Goal: Task Accomplishment & Management: Complete application form

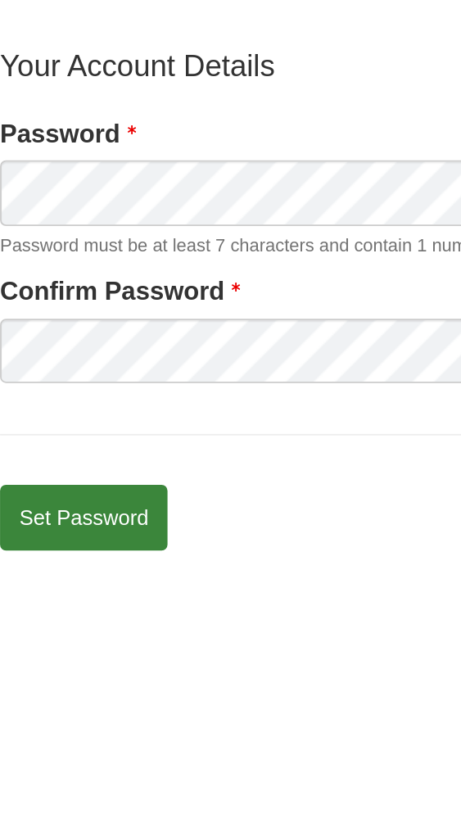
click at [43, 277] on label "Confirm Password" at bounding box center [91, 283] width 132 height 20
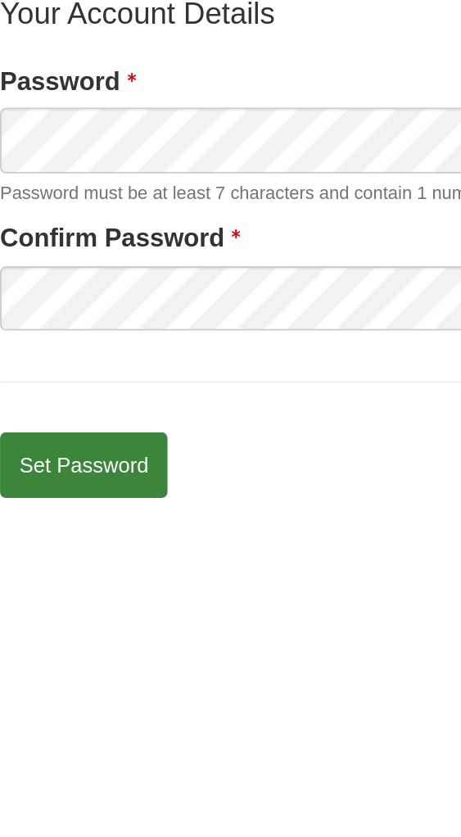
click at [71, 274] on label "Confirm Password" at bounding box center [91, 283] width 132 height 20
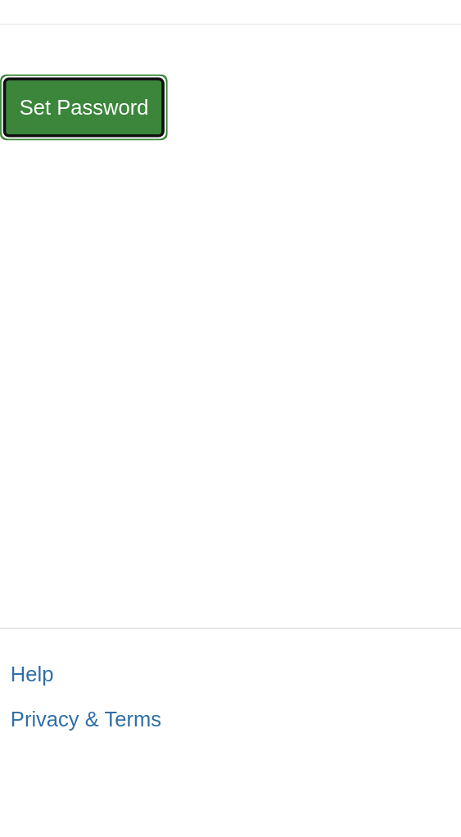
click at [45, 413] on button "Set Password" at bounding box center [71, 406] width 92 height 36
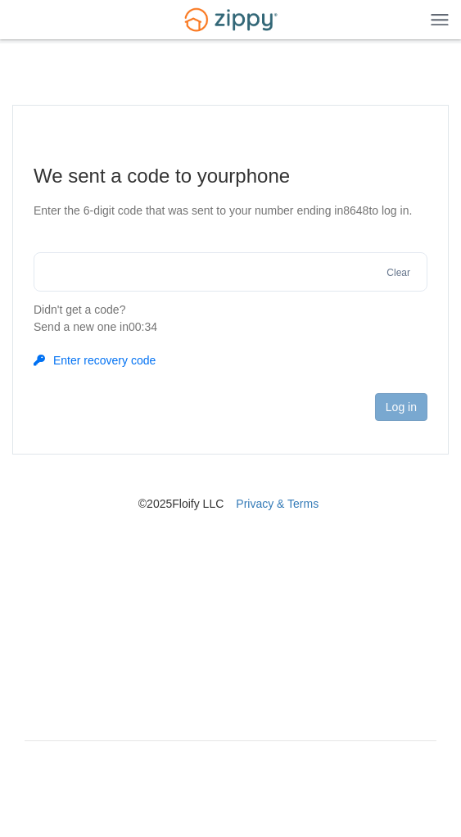
click at [72, 278] on input "text" at bounding box center [231, 271] width 394 height 39
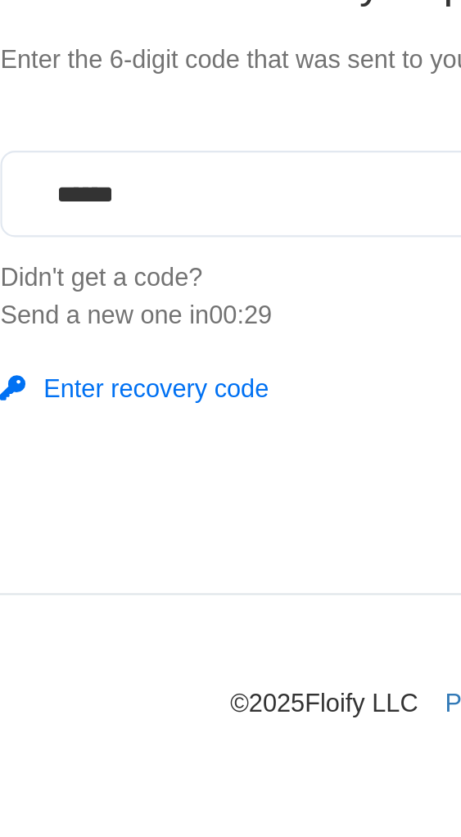
type input "******"
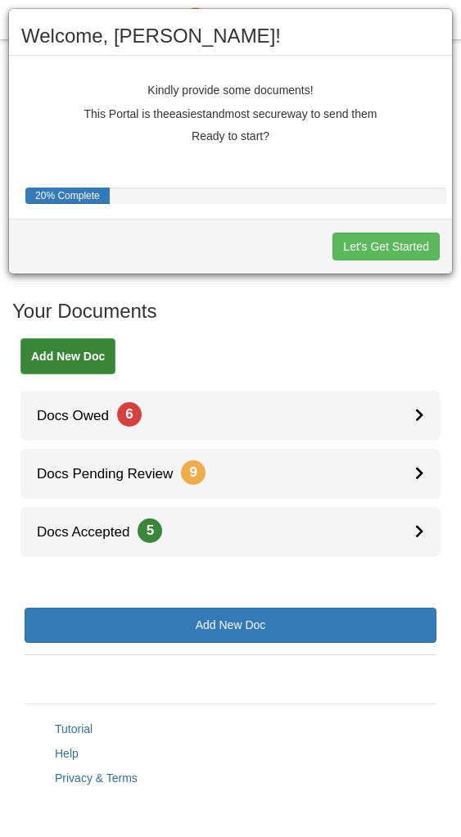
click at [415, 536] on div "Welcome, Sybil! Kindly provide some documents! This Portal is the easiest and m…" at bounding box center [230, 418] width 461 height 837
click at [420, 541] on div "Welcome, Sybil! Kindly provide some documents! This Portal is the easiest and m…" at bounding box center [230, 418] width 461 height 837
click at [369, 241] on button "Let's Get Started" at bounding box center [386, 247] width 107 height 28
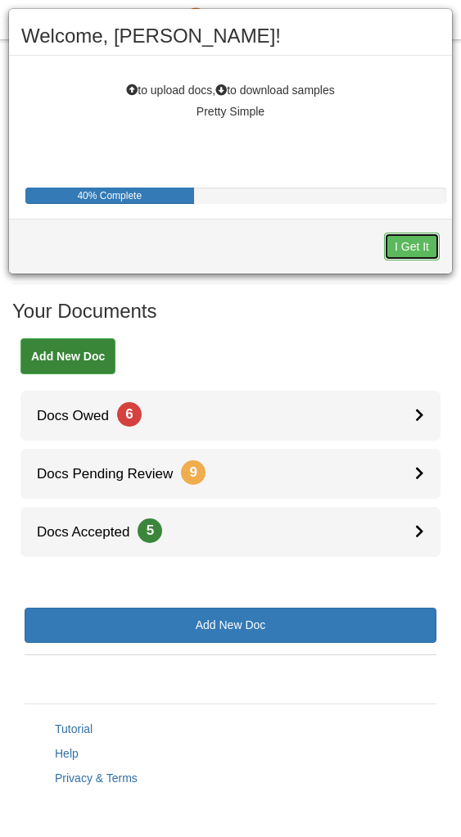
click at [426, 253] on button "I Get It" at bounding box center [412, 247] width 56 height 28
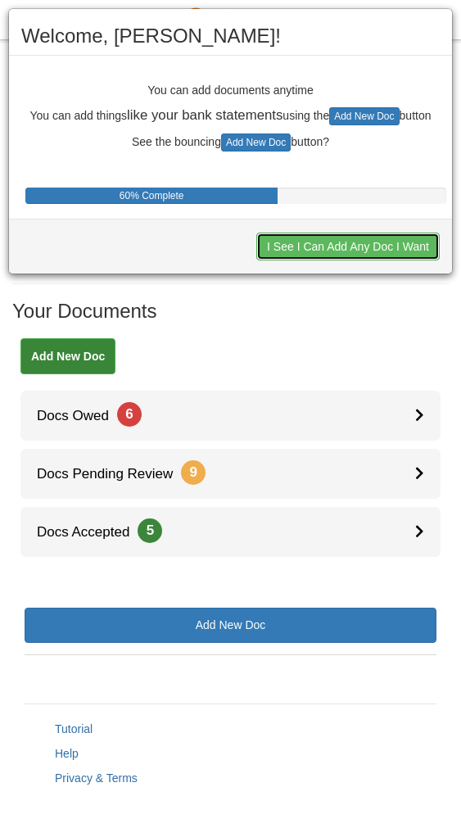
click at [319, 242] on button "I See I Can Add Any Doc I Want" at bounding box center [347, 247] width 183 height 28
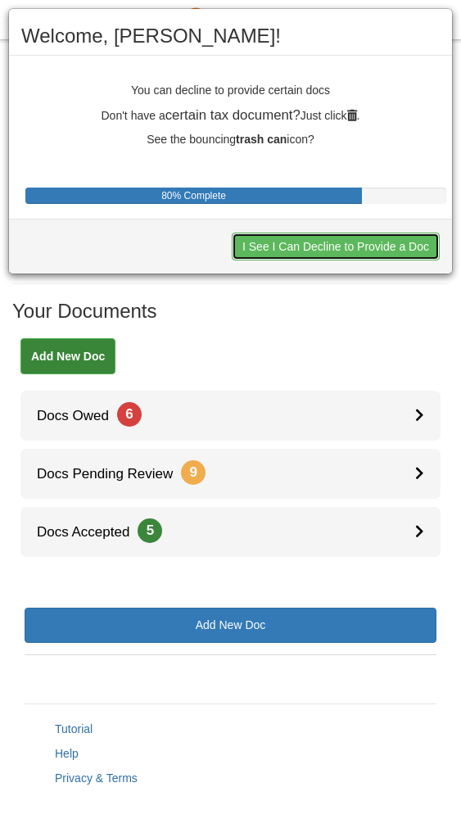
click at [271, 240] on button "I See I Can Decline to Provide a Doc" at bounding box center [336, 247] width 208 height 28
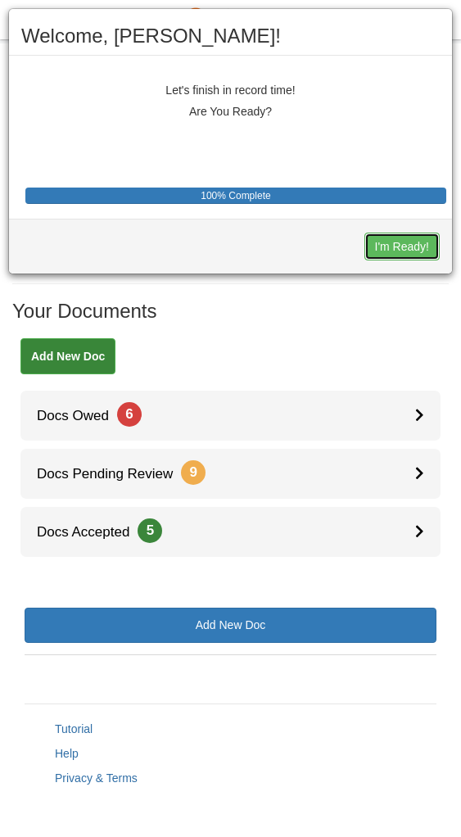
click at [394, 251] on button "I'm Ready!" at bounding box center [402, 247] width 75 height 28
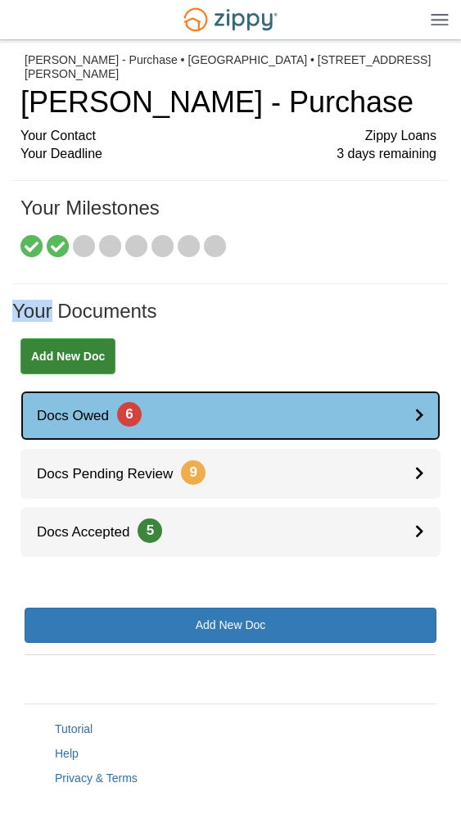
click at [425, 425] on div at bounding box center [427, 416] width 25 height 50
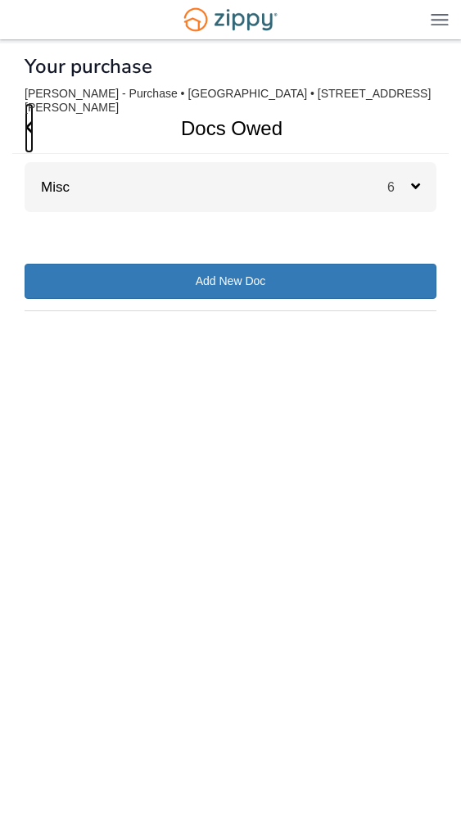
click at [31, 138] on span "Go Back" at bounding box center [29, 128] width 9 height 50
click at [33, 128] on icon "Go Back" at bounding box center [29, 127] width 9 height 15
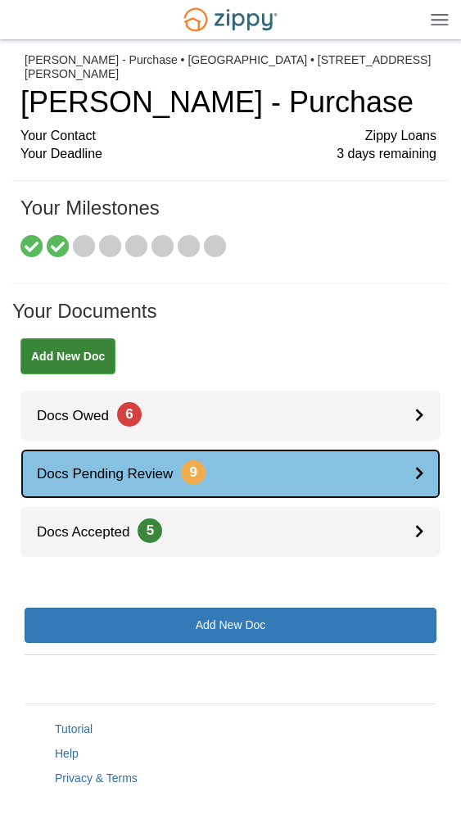
click at [424, 491] on div at bounding box center [427, 474] width 25 height 50
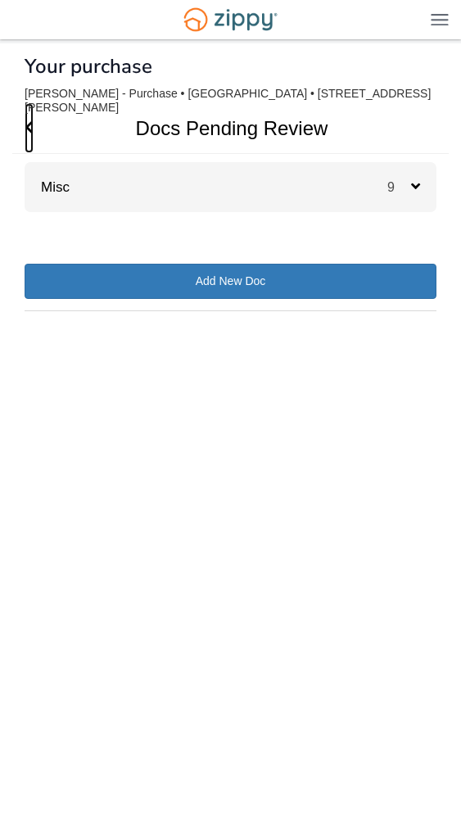
click at [30, 145] on span "Go Back" at bounding box center [29, 128] width 9 height 50
click at [29, 128] on icon "Go Back" at bounding box center [29, 127] width 9 height 15
click at [31, 143] on span "Go Back" at bounding box center [29, 128] width 9 height 50
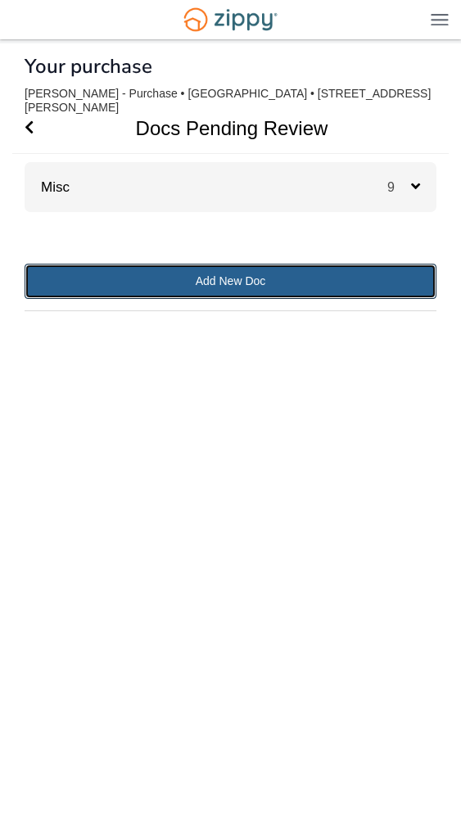
click at [76, 292] on link "Add New Doc" at bounding box center [231, 281] width 412 height 35
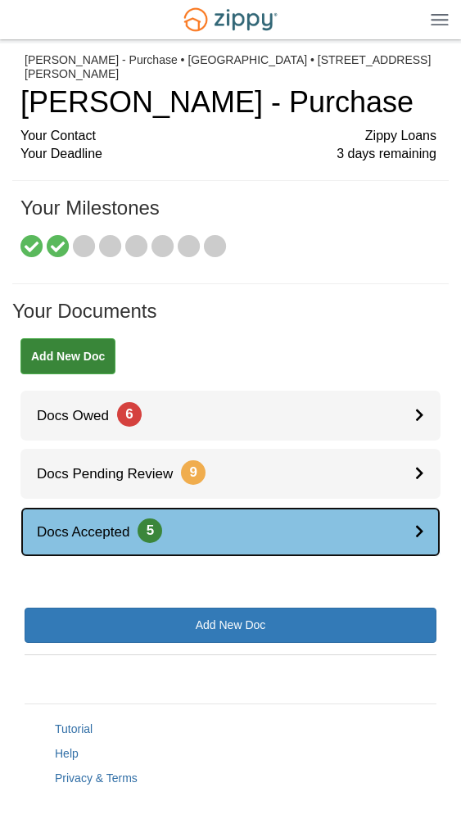
click at [428, 534] on div at bounding box center [427, 532] width 25 height 50
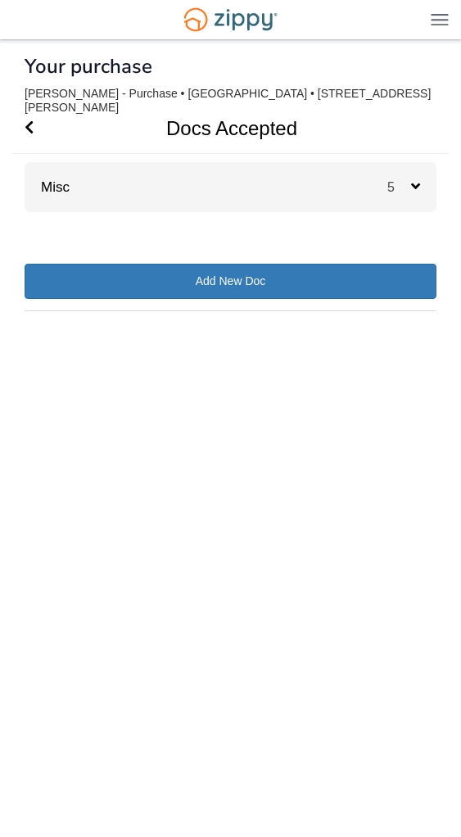
click at [431, 192] on div "5" at bounding box center [411, 187] width 49 height 50
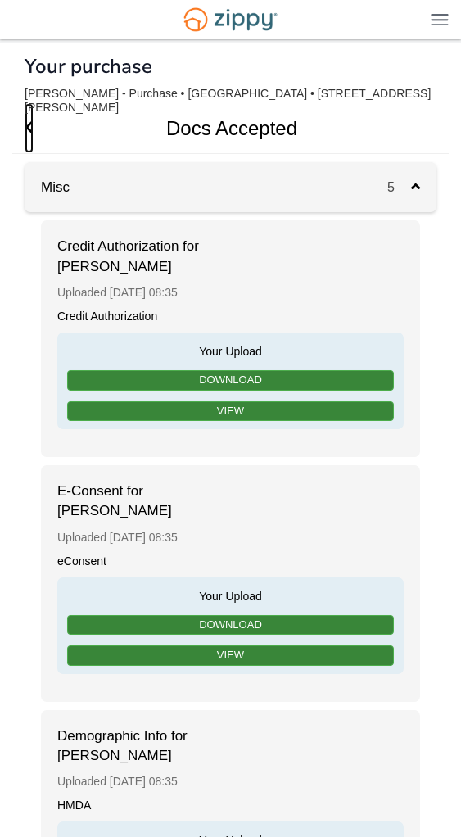
click at [29, 125] on icon "Go Back" at bounding box center [29, 127] width 9 height 15
